Goal: Transaction & Acquisition: Purchase product/service

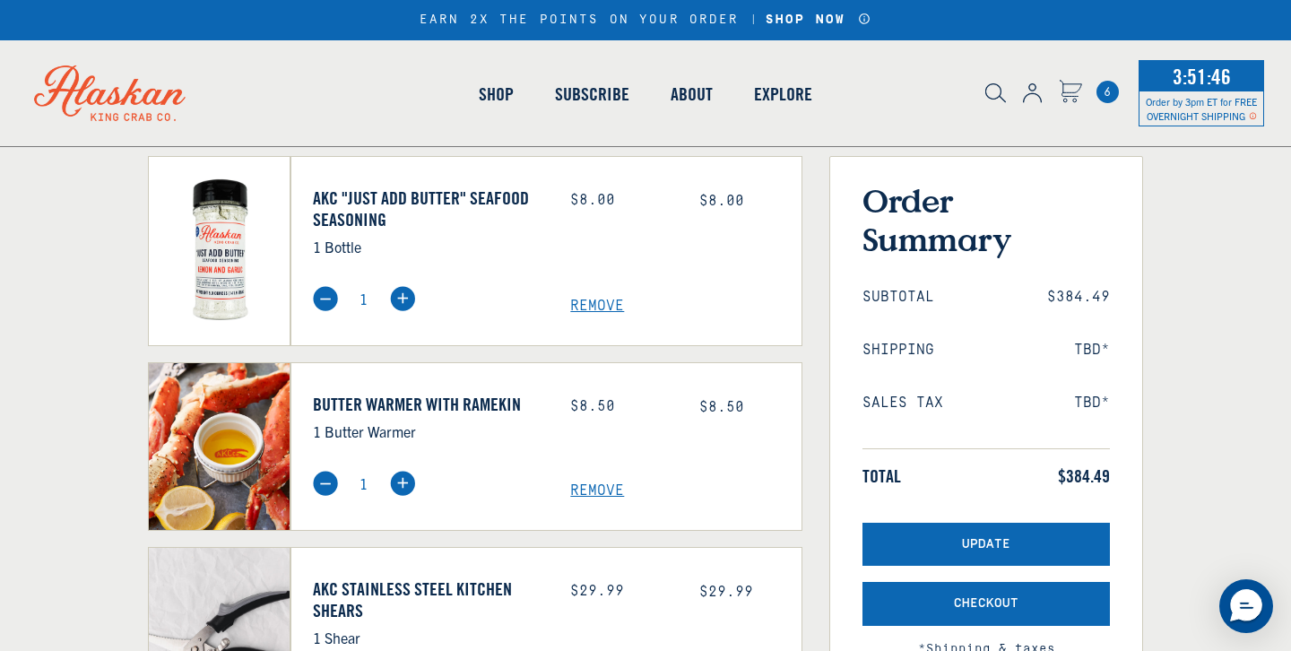
scroll to position [334, 0]
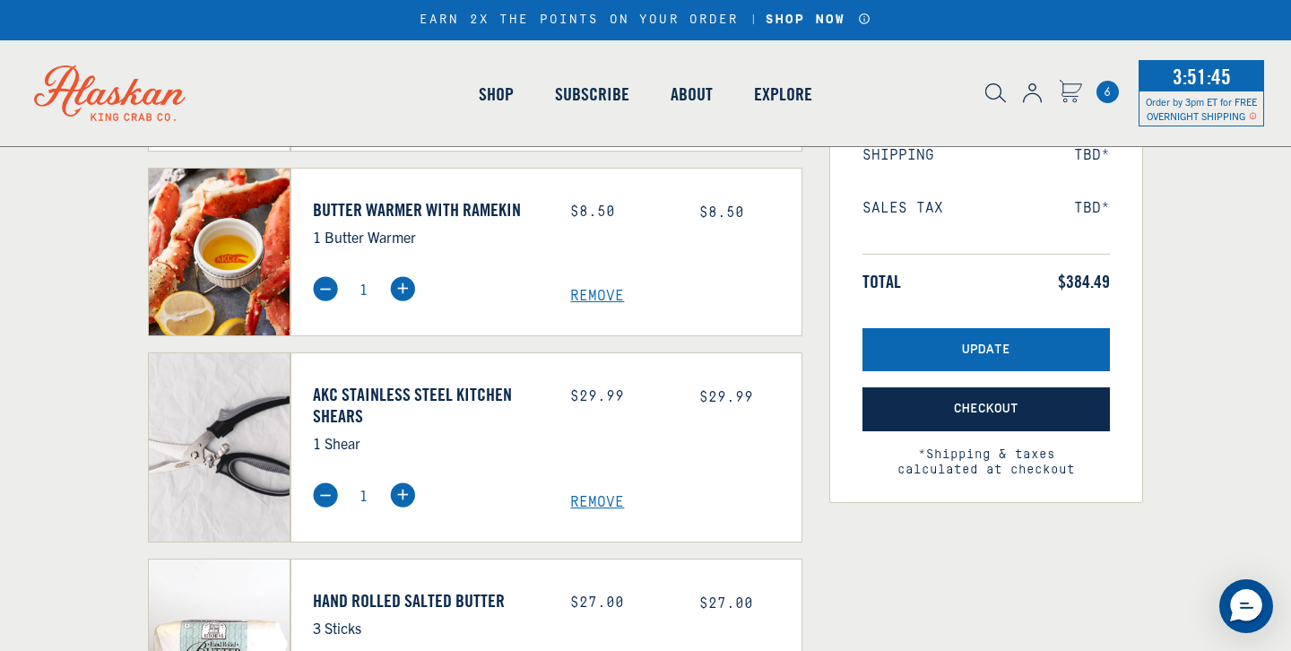
click at [981, 413] on span "Checkout" at bounding box center [986, 409] width 65 height 15
